Goal: Information Seeking & Learning: Learn about a topic

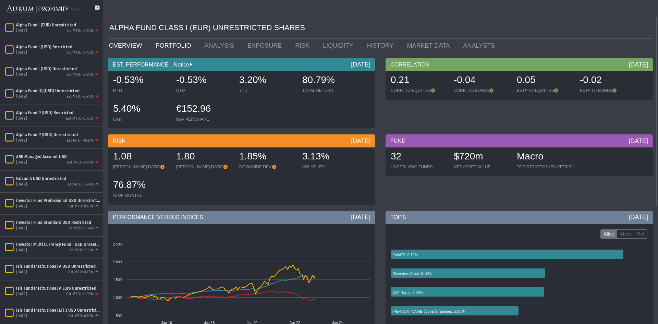
click at [162, 46] on link "PORTFOLIO" at bounding box center [175, 46] width 49 height 14
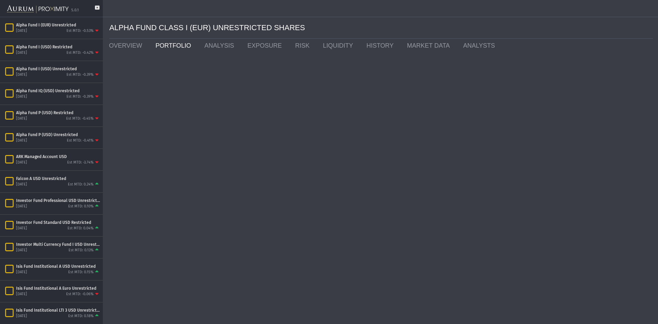
click at [97, 5] on div "5.0.1" at bounding box center [51, 8] width 103 height 17
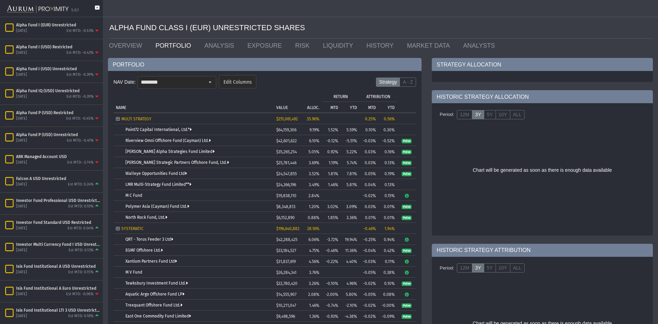
click at [97, 8] on icon at bounding box center [97, 10] width 4 height 11
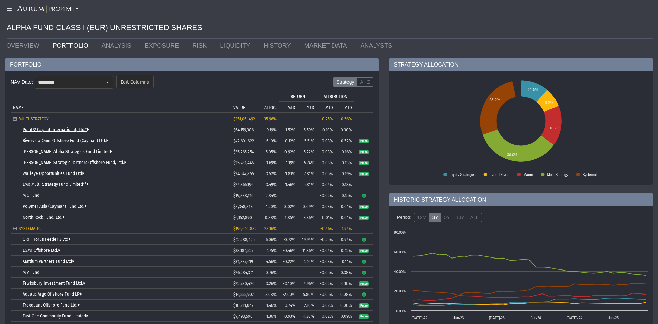
click at [81, 128] on link "Point72 Capital International, Ltd.*" at bounding box center [56, 129] width 66 height 5
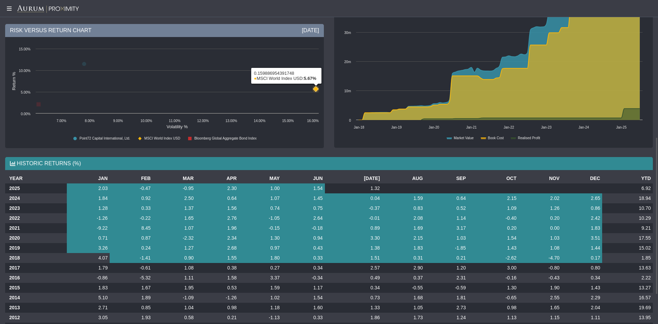
scroll to position [343, 0]
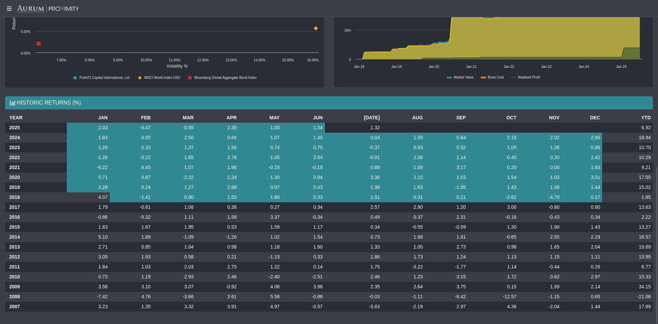
click at [111, 199] on td "-1.41" at bounding box center [131, 197] width 43 height 10
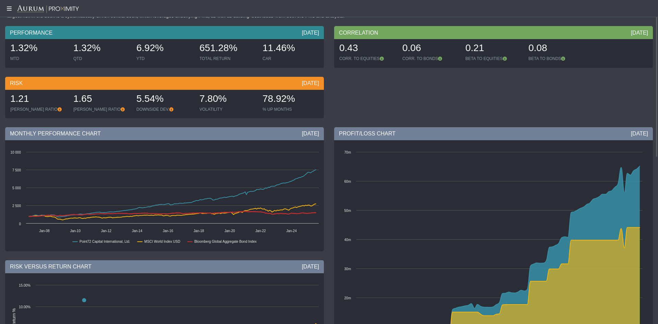
scroll to position [0, 0]
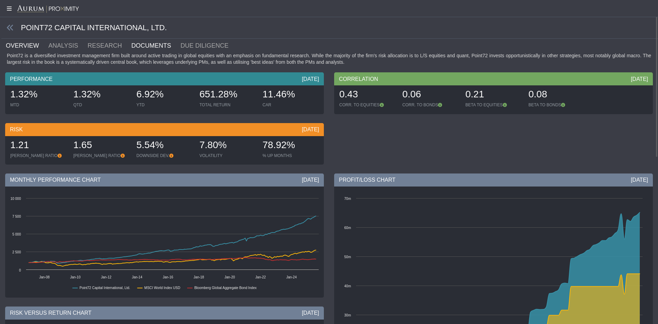
click at [147, 49] on link "DOCUMENTS" at bounding box center [155, 46] width 49 height 14
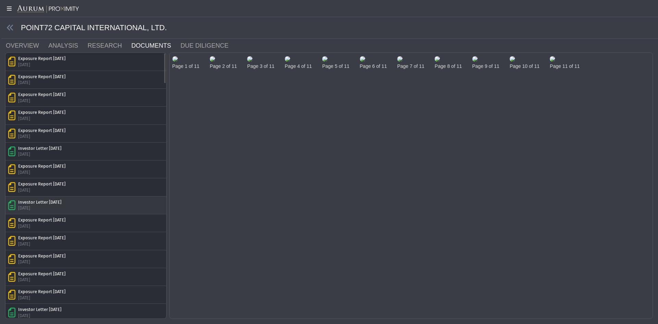
click at [84, 209] on div "Investor Letter [DATE] [DATE]" at bounding box center [85, 205] width 155 height 12
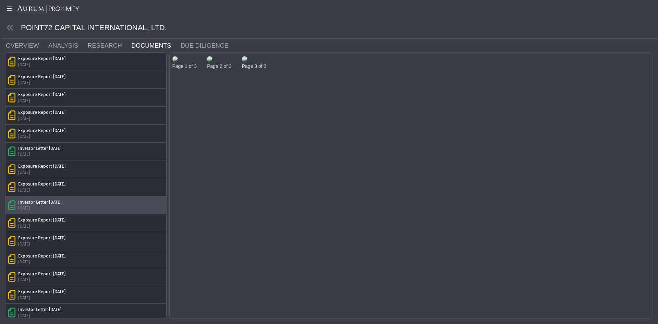
click at [178, 62] on img at bounding box center [175, 58] width 5 height 5
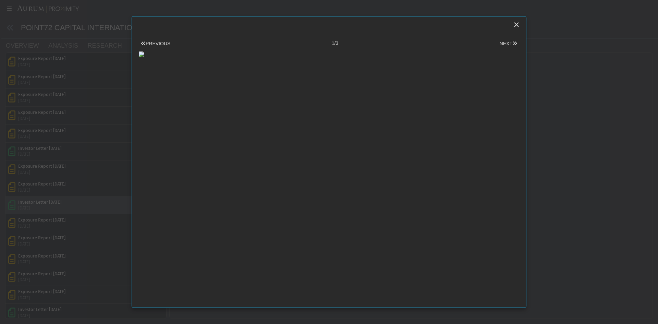
click at [64, 78] on body "5.0.1 Pull down to refresh... Release to refresh... Refreshing... Alpha Fund I …" at bounding box center [329, 162] width 658 height 324
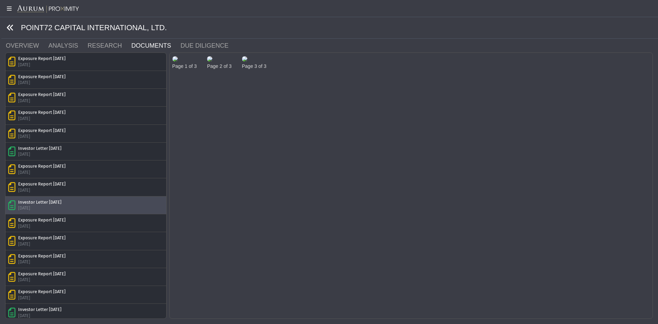
click at [11, 27] on icon at bounding box center [11, 28] width 8 height 8
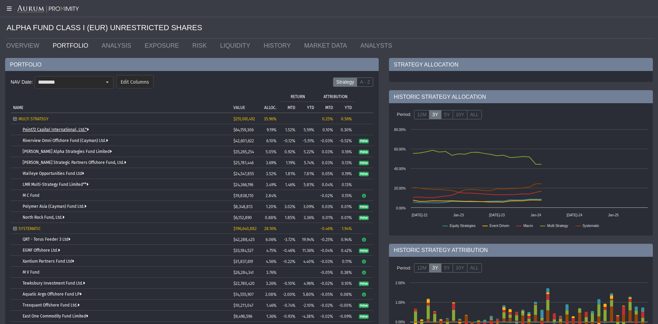
click at [78, 128] on link "Point72 Capital International, Ltd.*" at bounding box center [56, 129] width 66 height 5
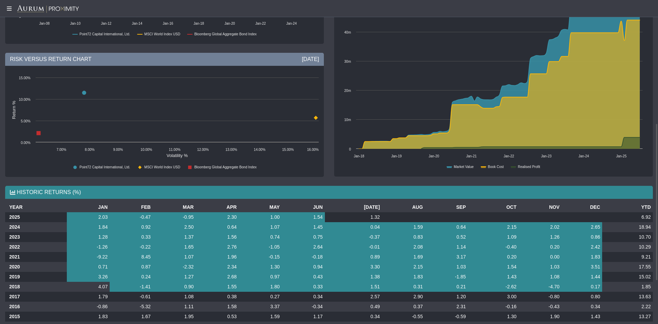
scroll to position [254, 0]
drag, startPoint x: 5, startPoint y: 121, endPoint x: 1, endPoint y: 137, distance: 16.6
drag, startPoint x: 1, startPoint y: 137, endPoint x: 0, endPoint y: 79, distance: 58.0
drag, startPoint x: 0, startPoint y: 79, endPoint x: 8, endPoint y: 306, distance: 226.8
click at [8, 306] on th "2016" at bounding box center [36, 306] width 62 height 10
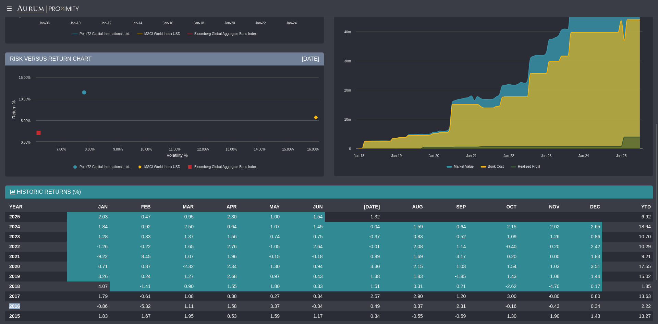
click at [8, 306] on th "2016" at bounding box center [36, 306] width 62 height 10
drag, startPoint x: 14, startPoint y: 302, endPoint x: 11, endPoint y: 320, distance: 17.8
